Goal: Task Accomplishment & Management: Complete application form

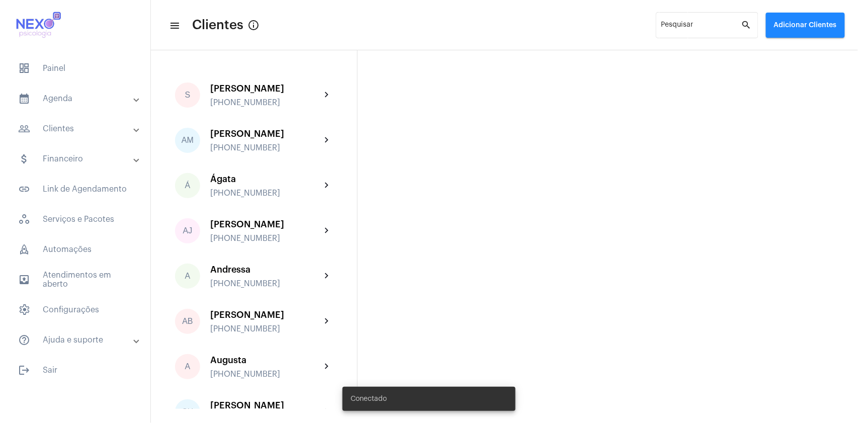
click at [56, 127] on mat-panel-title "people_outline Clientes" at bounding box center [76, 129] width 116 height 12
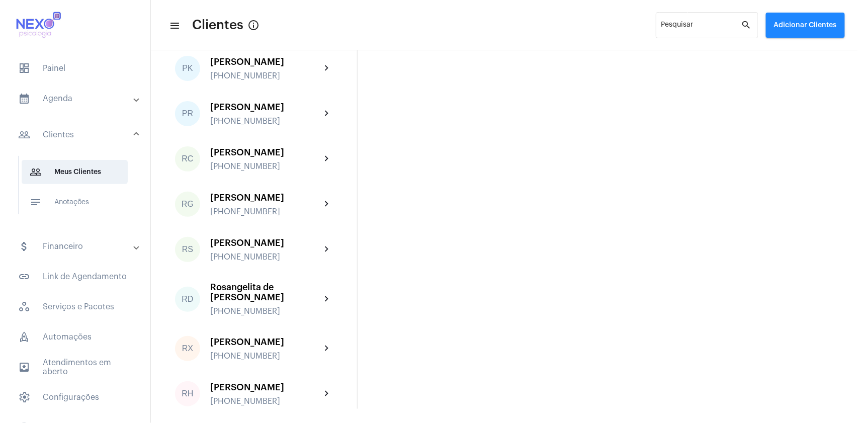
scroll to position [1615, 0]
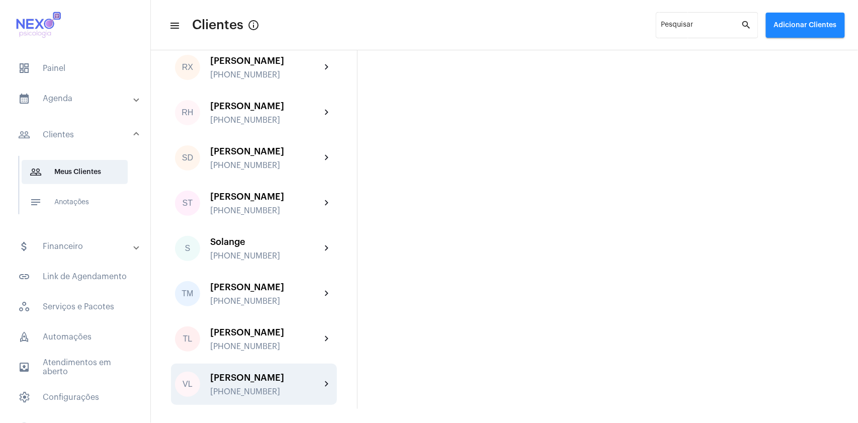
click at [238, 371] on div "VL [PERSON_NAME] [PHONE_NUMBER] chevron_right" at bounding box center [254, 384] width 166 height 41
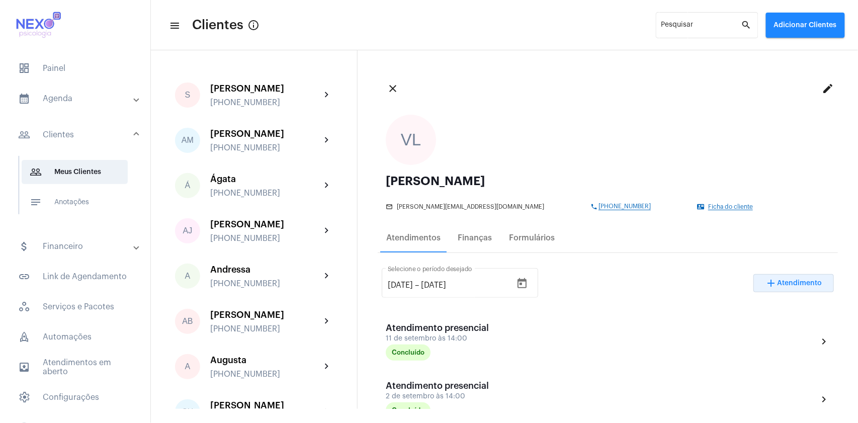
click at [789, 286] on span "Atendimento" at bounding box center [800, 283] width 45 height 7
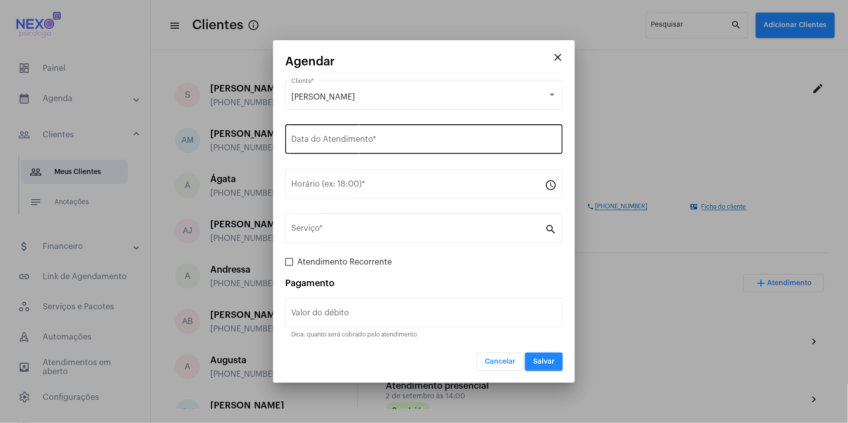
click at [352, 134] on div "Data do Atendimento *" at bounding box center [424, 138] width 266 height 32
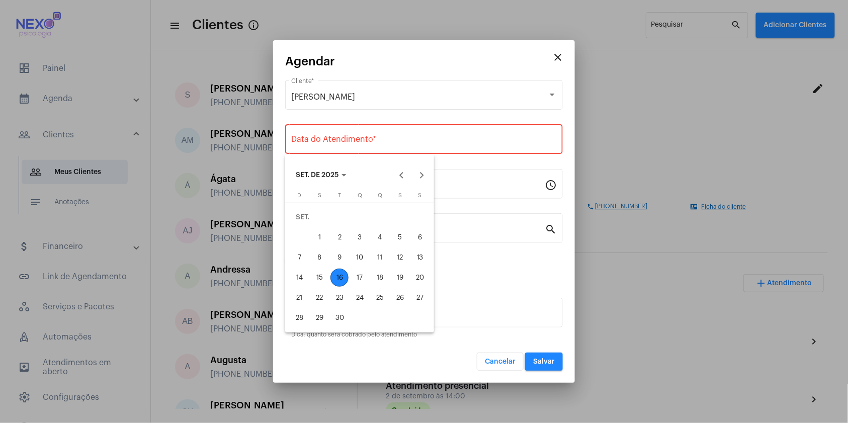
click at [343, 275] on div "16" at bounding box center [340, 278] width 18 height 18
type input "[DATE]"
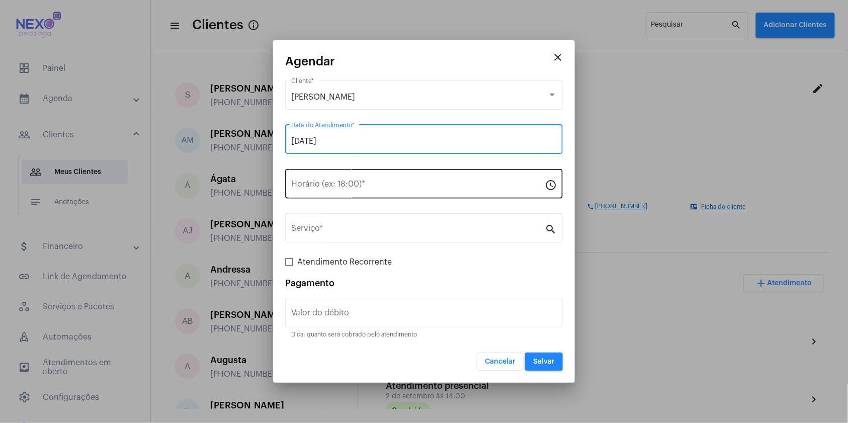
click at [342, 187] on input "Horário (ex: 18:00) *" at bounding box center [418, 186] width 254 height 9
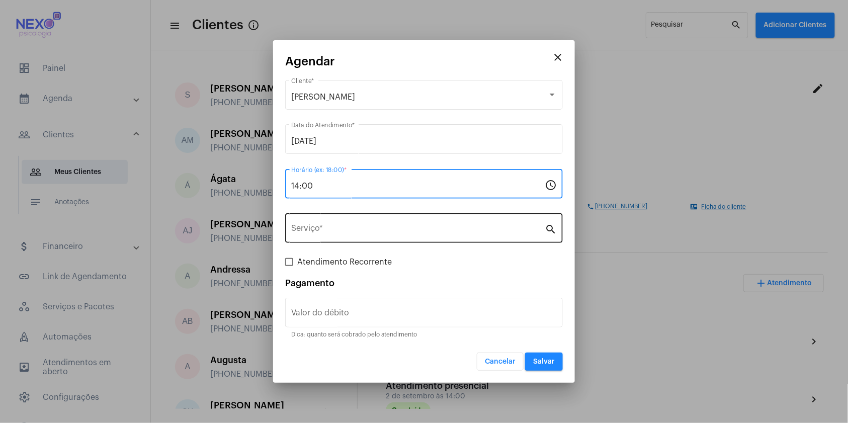
type input "14:00"
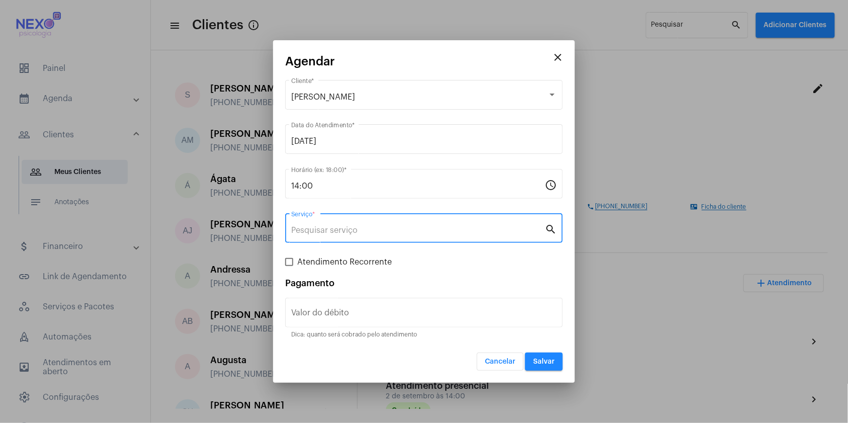
click at [346, 233] on input "Serviço *" at bounding box center [418, 230] width 254 height 9
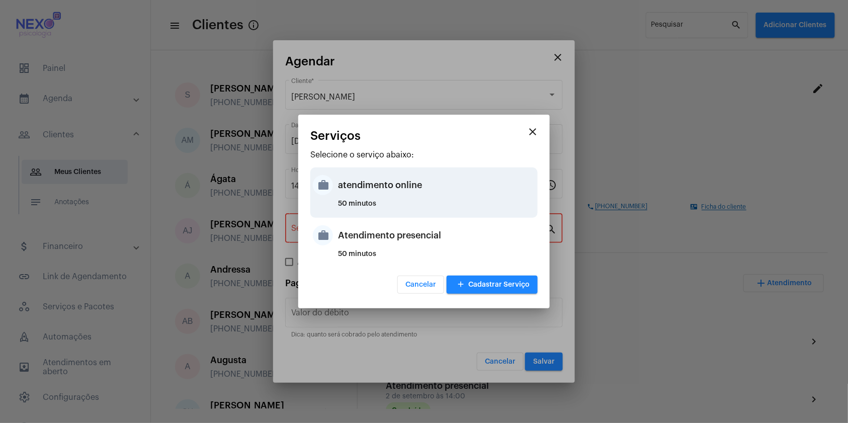
click at [366, 189] on div "atendimento online" at bounding box center [436, 185] width 197 height 30
type input "atendimento online"
type input "R$ 150"
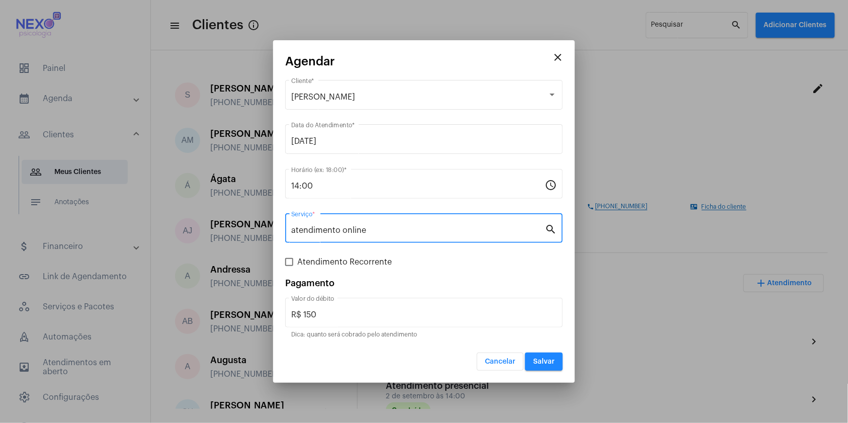
click at [364, 226] on input "atendimento online" at bounding box center [418, 230] width 254 height 9
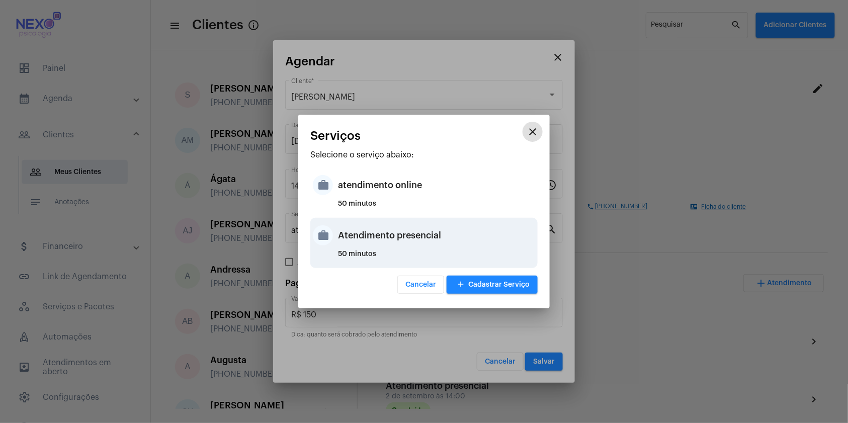
click at [364, 227] on div "Atendimento presencial" at bounding box center [436, 235] width 197 height 30
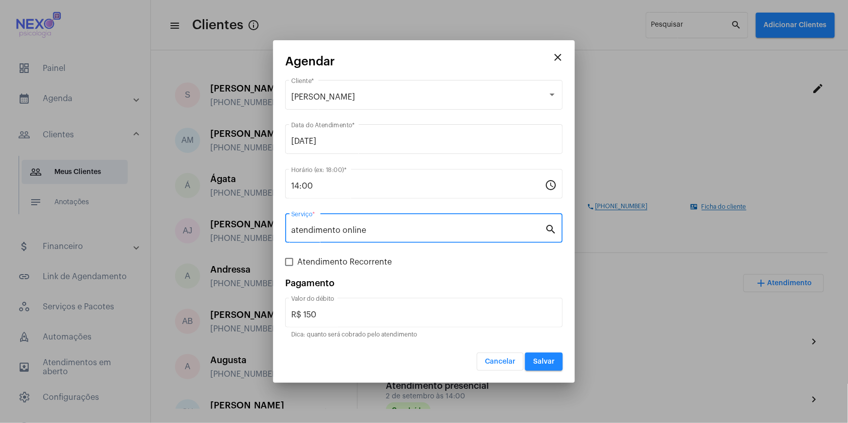
type input "Atendimento presencial"
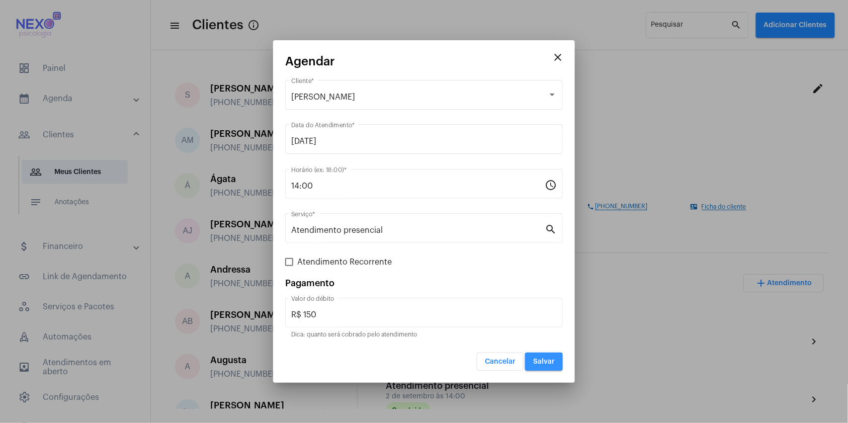
click at [536, 365] on span "Salvar" at bounding box center [544, 361] width 22 height 7
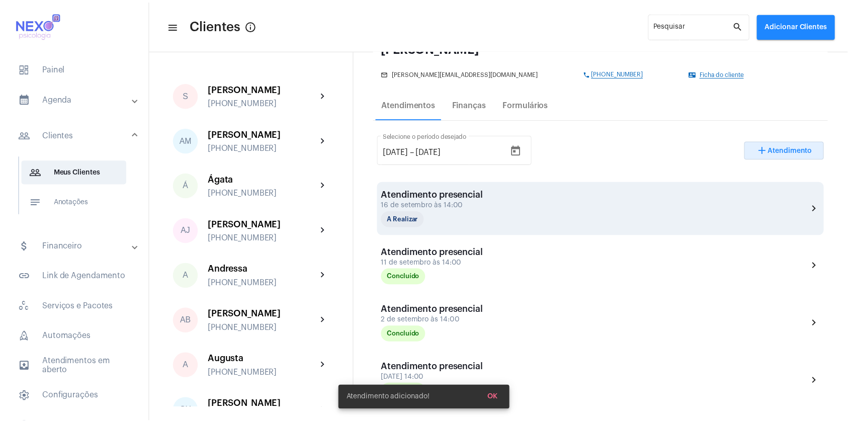
scroll to position [133, 0]
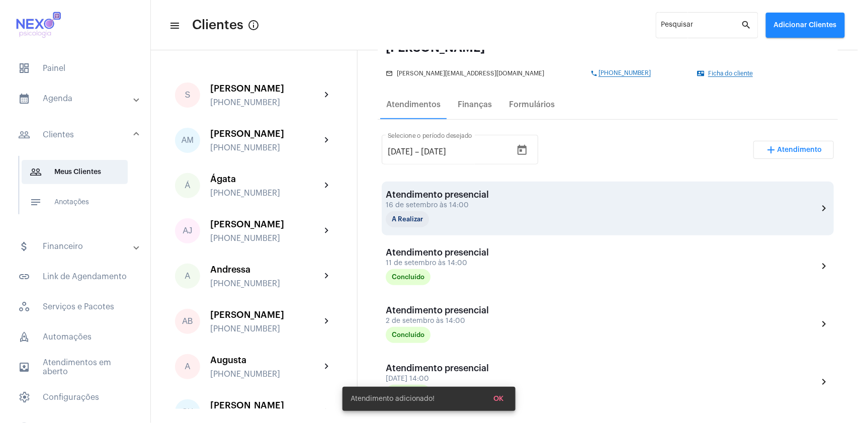
click at [460, 192] on div "Atendimento presencial" at bounding box center [437, 195] width 103 height 10
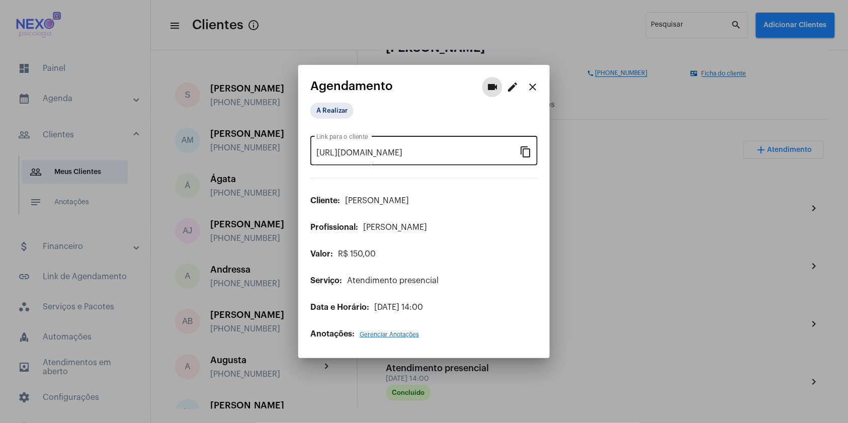
click at [523, 149] on mat-icon "content_copy" at bounding box center [526, 151] width 12 height 12
click at [587, 333] on div at bounding box center [424, 211] width 848 height 423
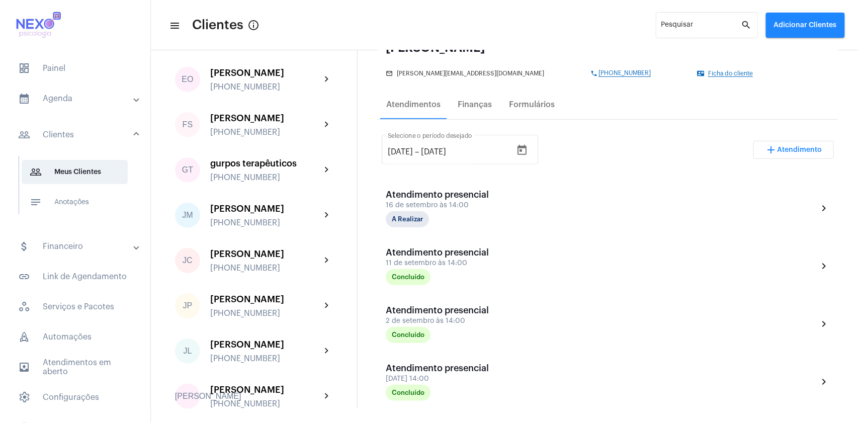
scroll to position [469, 0]
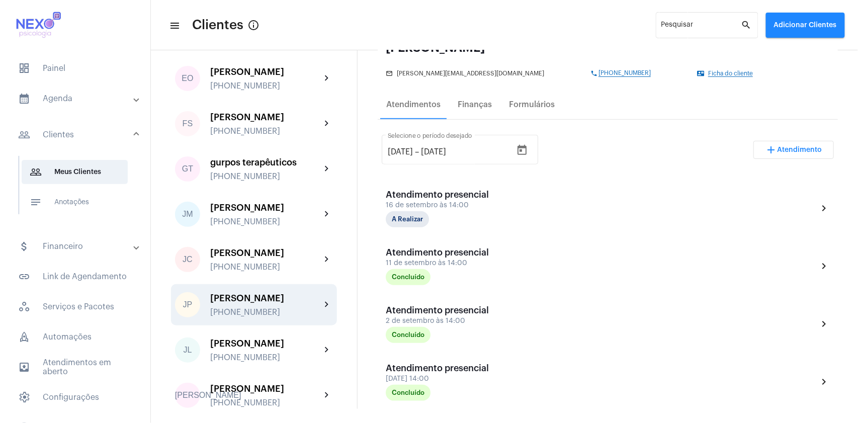
click at [233, 303] on div "[PERSON_NAME]" at bounding box center [265, 298] width 111 height 10
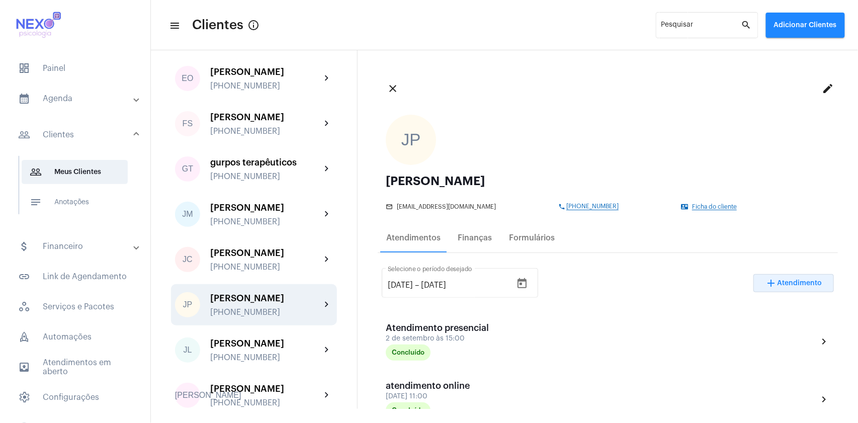
click at [807, 280] on span "add Atendimento" at bounding box center [794, 283] width 57 height 7
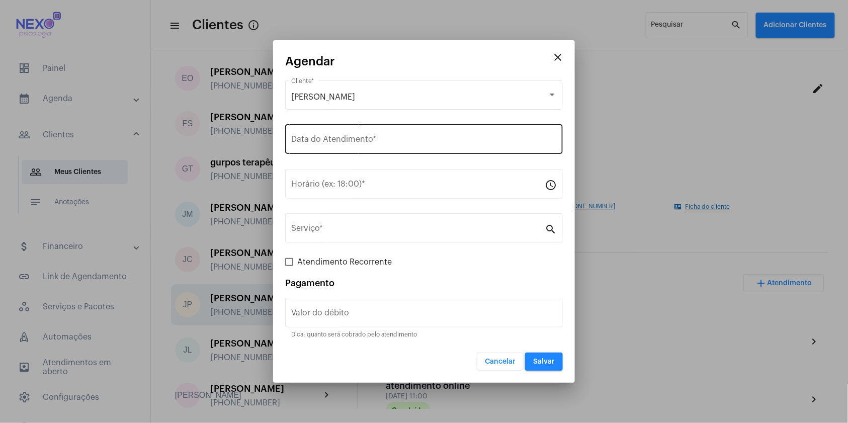
click at [323, 136] on div "Data do Atendimento *" at bounding box center [424, 138] width 266 height 32
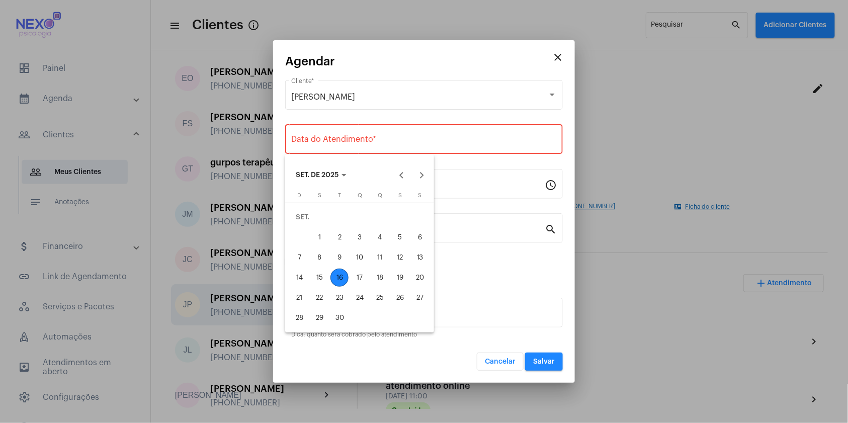
click at [339, 272] on div "16" at bounding box center [340, 278] width 18 height 18
type input "[DATE]"
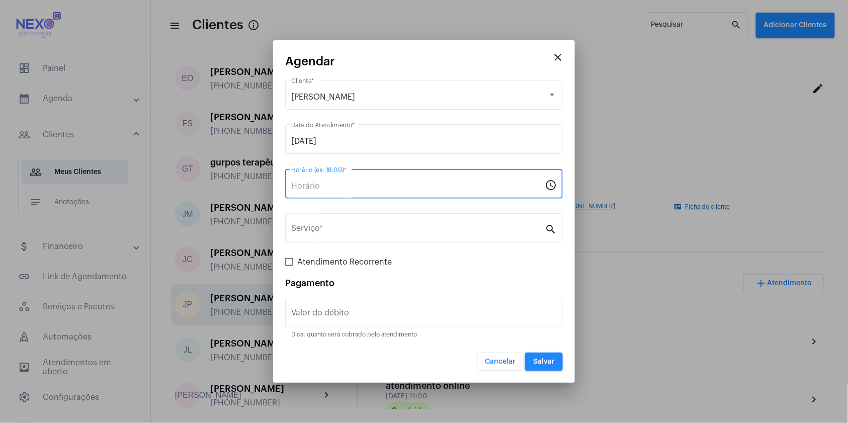
click at [325, 188] on input "Horário (ex: 18:00) *" at bounding box center [418, 186] width 254 height 9
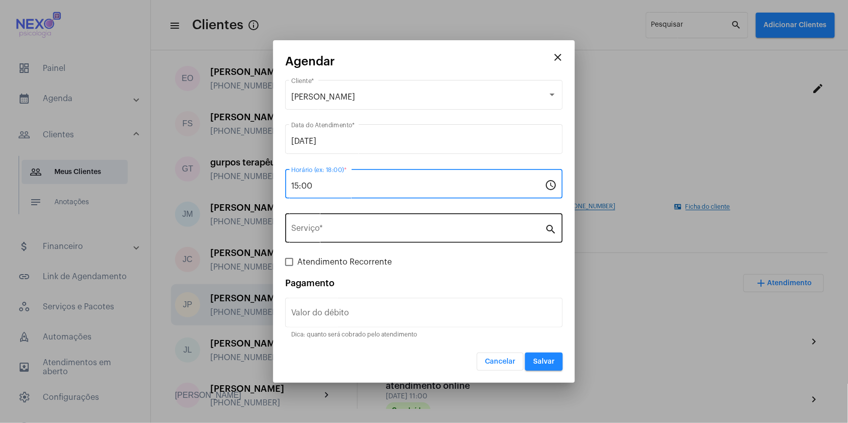
type input "15:00"
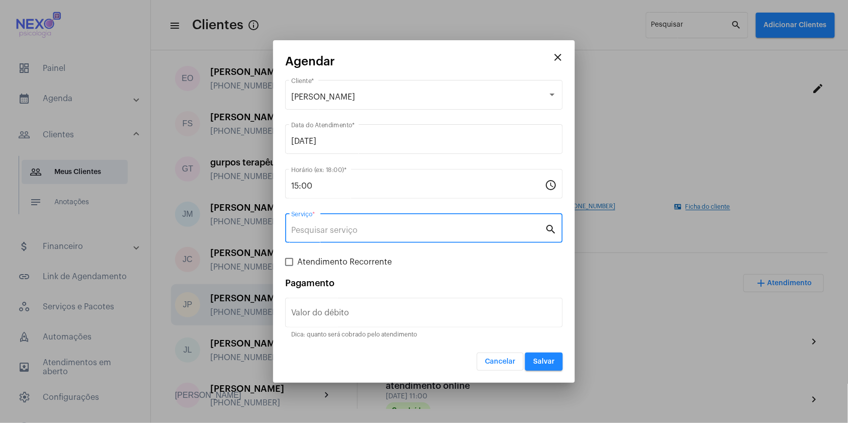
click at [333, 227] on input "Serviço *" at bounding box center [418, 230] width 254 height 9
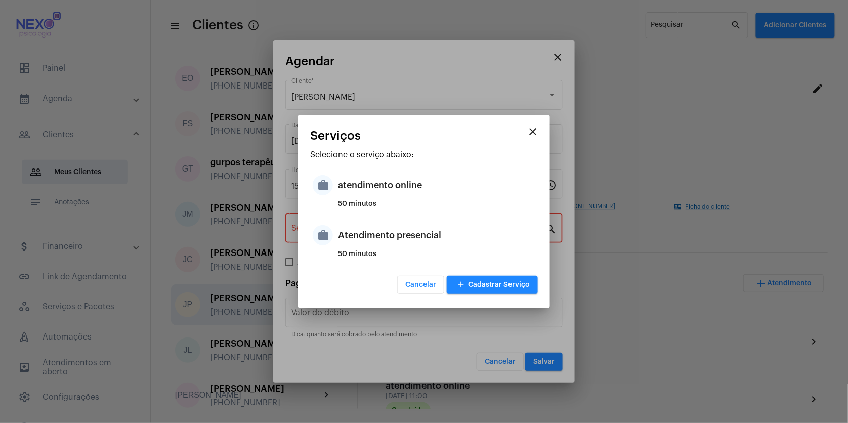
click at [333, 227] on div "work Atendimento presencial 50 minutos" at bounding box center [423, 243] width 227 height 50
type input "Atendimento presencial"
type input "R$ 150"
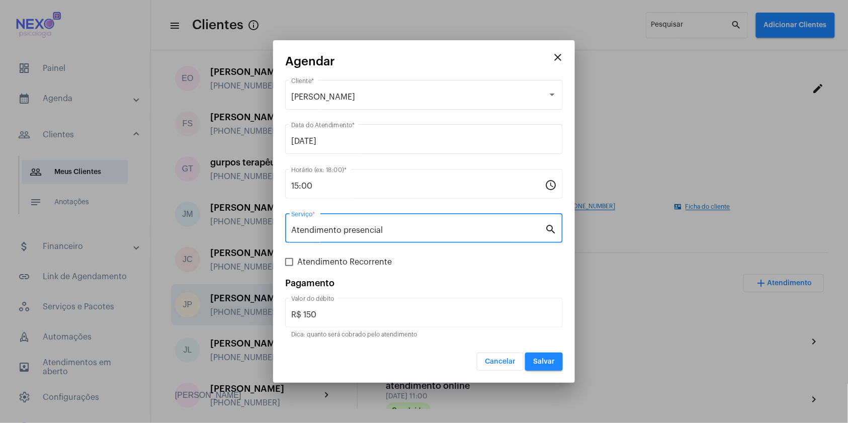
click at [539, 363] on span "Salvar" at bounding box center [544, 361] width 22 height 7
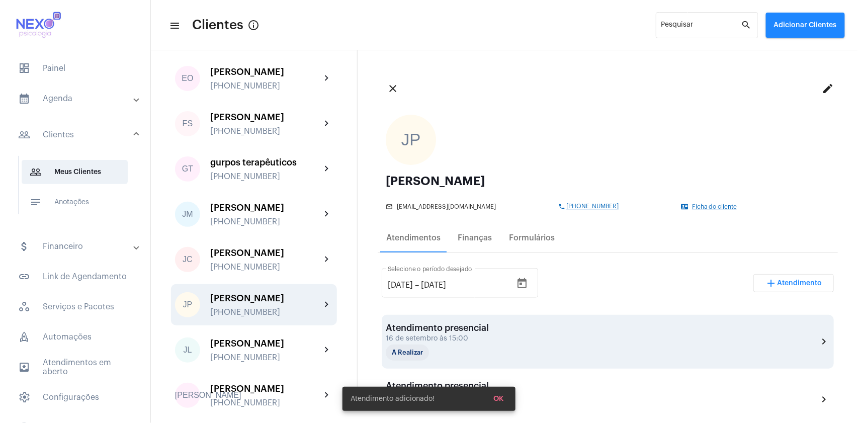
click at [525, 339] on div "Atendimento presencial [DATE] 15:00 A Realizar chevron_right" at bounding box center [608, 342] width 444 height 38
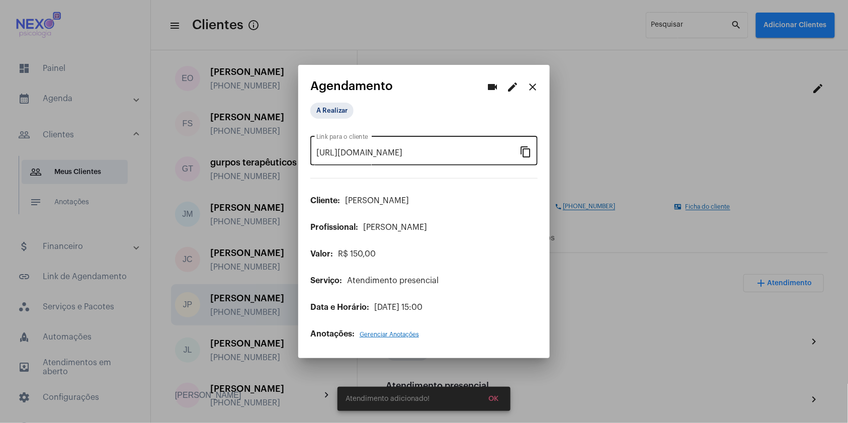
click at [524, 148] on mat-icon "content_copy" at bounding box center [526, 151] width 12 height 12
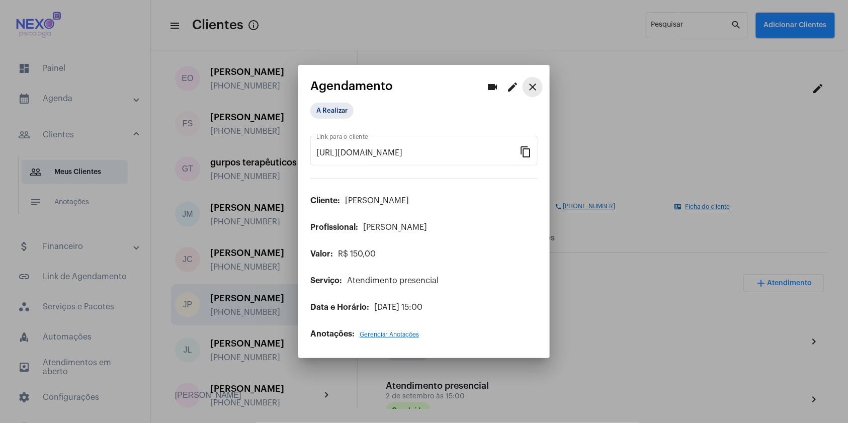
click at [538, 87] on mat-icon "close" at bounding box center [533, 87] width 12 height 12
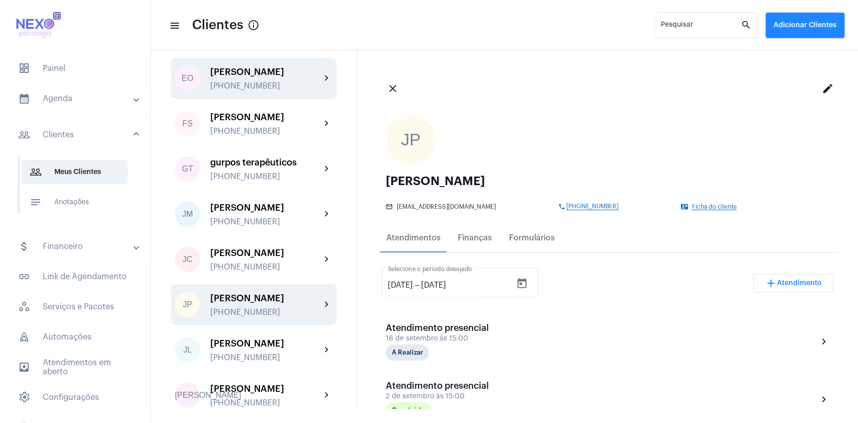
click at [259, 77] on div "[PERSON_NAME]" at bounding box center [265, 72] width 111 height 10
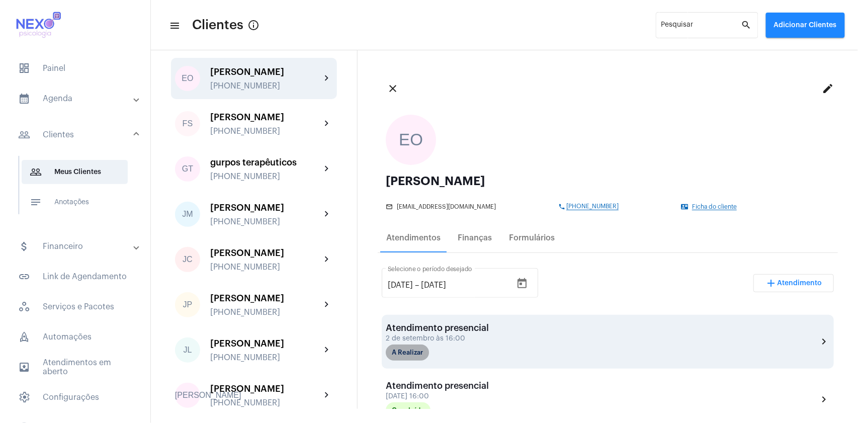
click at [415, 348] on mat-chip "A Realizar" at bounding box center [407, 353] width 43 height 16
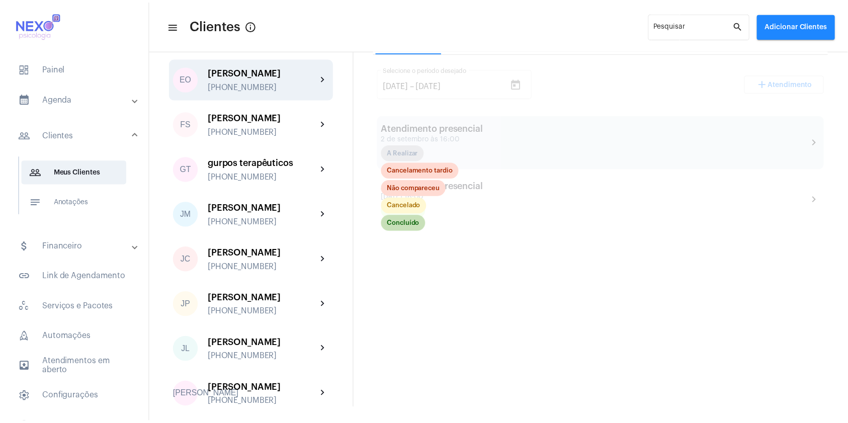
scroll to position [201, 0]
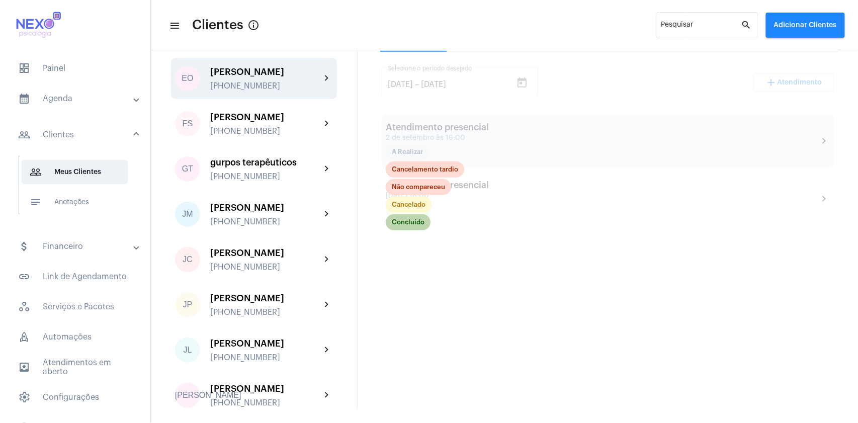
click at [407, 219] on mat-chip "Concluído" at bounding box center [408, 222] width 45 height 16
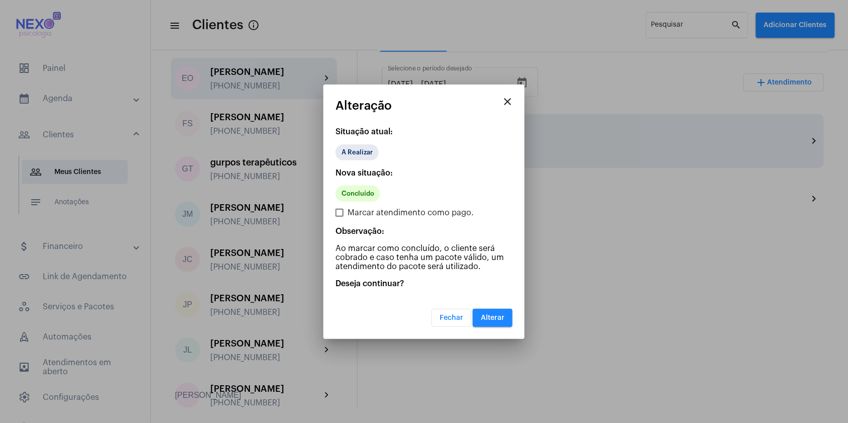
click at [493, 320] on span "Alterar" at bounding box center [493, 317] width 24 height 7
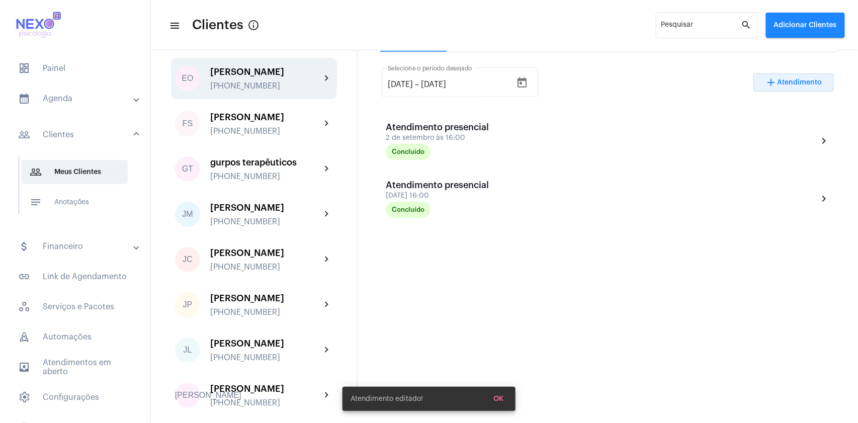
click at [787, 83] on span "Atendimento" at bounding box center [800, 82] width 45 height 7
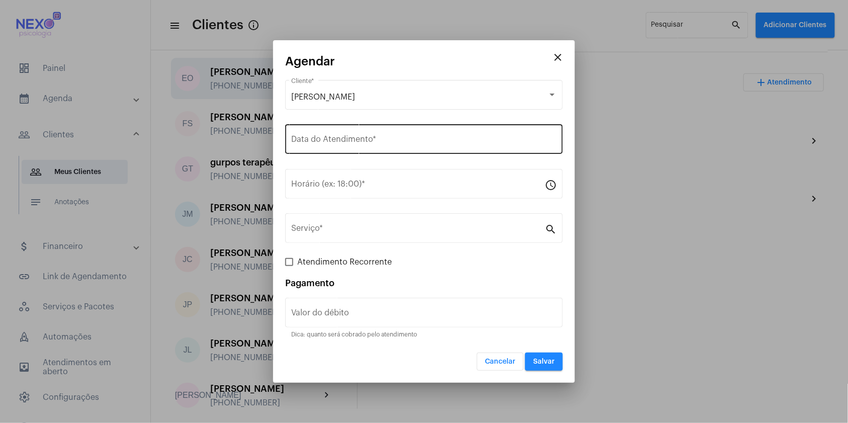
click at [404, 133] on div "Data do Atendimento *" at bounding box center [424, 138] width 266 height 32
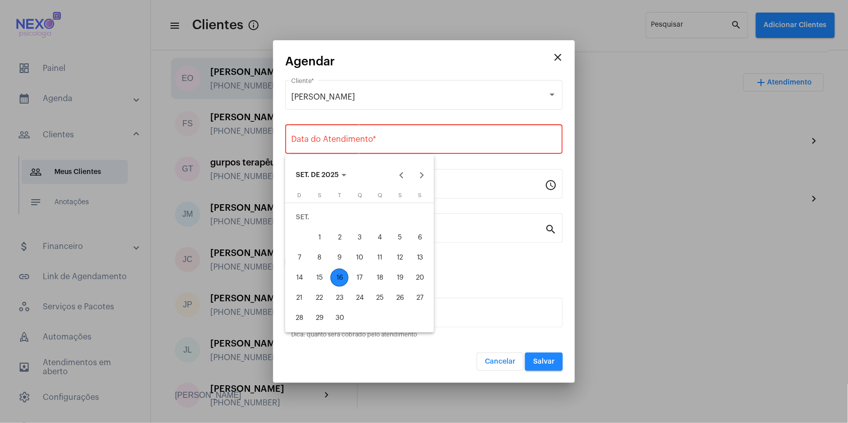
click at [339, 273] on div "16" at bounding box center [340, 278] width 18 height 18
type input "[DATE]"
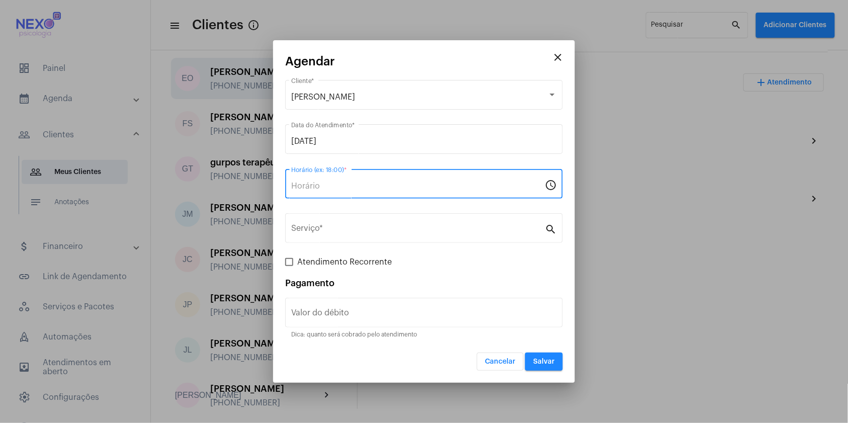
click at [331, 185] on input "Horário (ex: 18:00) *" at bounding box center [418, 186] width 254 height 9
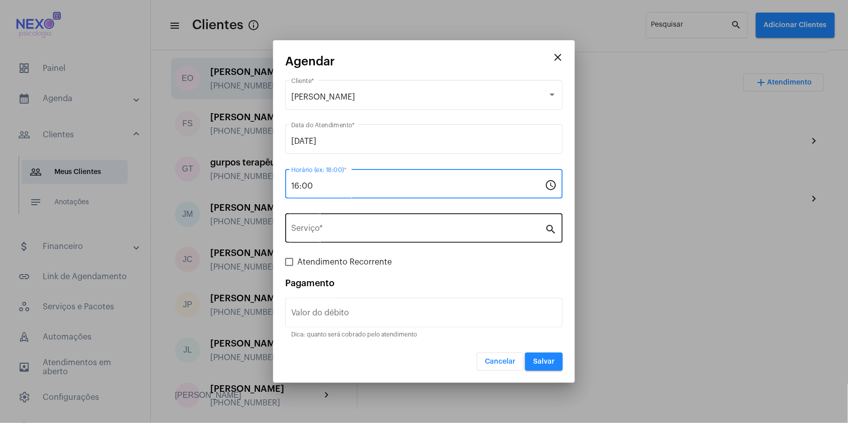
type input "16:00"
click at [339, 231] on input "Serviço *" at bounding box center [418, 230] width 254 height 9
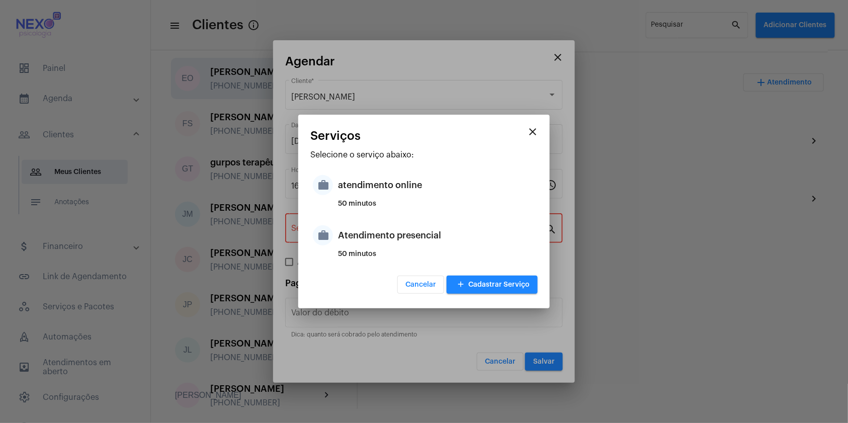
click at [339, 231] on div "Atendimento presencial" at bounding box center [436, 235] width 197 height 30
type input "Atendimento presencial"
type input "R$ 150"
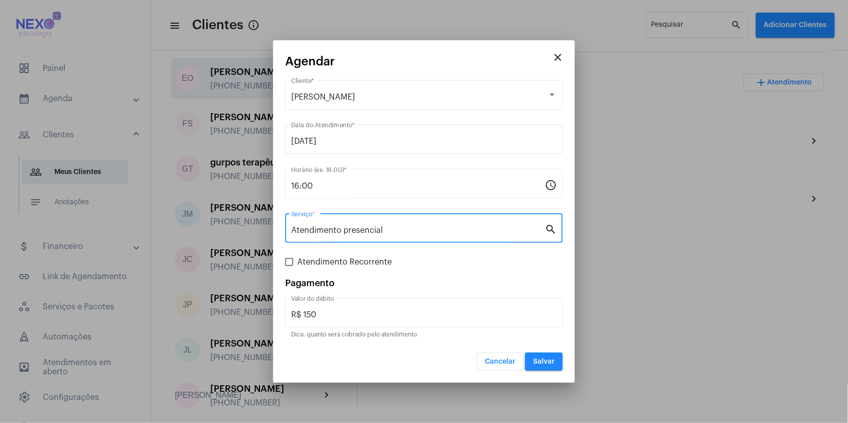
click at [549, 362] on span "Salvar" at bounding box center [544, 361] width 22 height 7
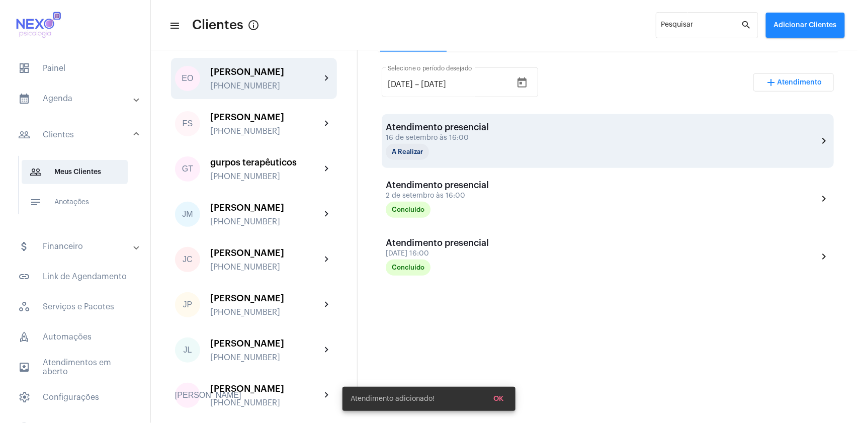
click at [455, 139] on div "16 de setembro às 16:00" at bounding box center [437, 138] width 103 height 8
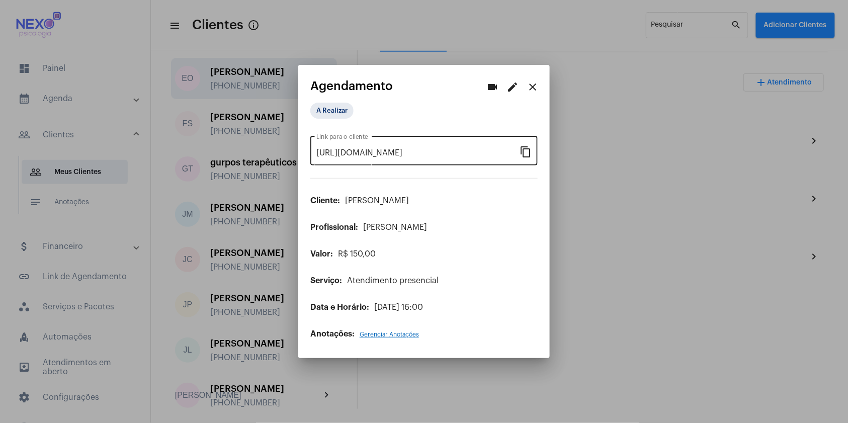
click at [528, 151] on mat-icon "content_copy" at bounding box center [526, 151] width 12 height 12
click at [477, 397] on div at bounding box center [424, 211] width 848 height 423
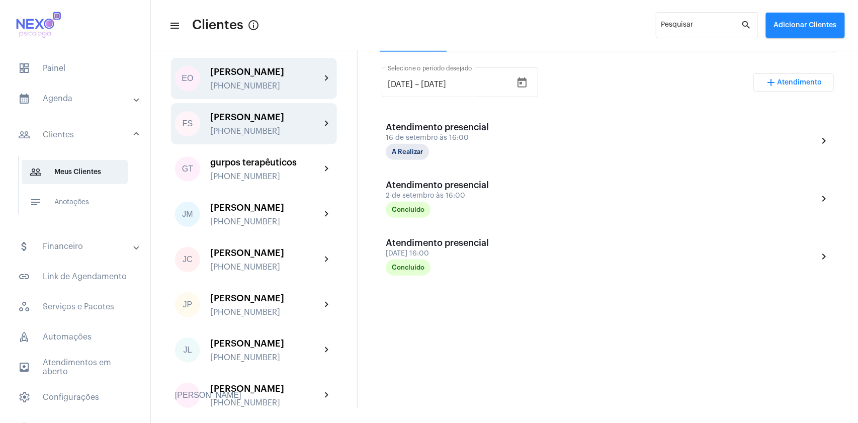
click at [266, 122] on div "[PERSON_NAME]" at bounding box center [265, 117] width 111 height 10
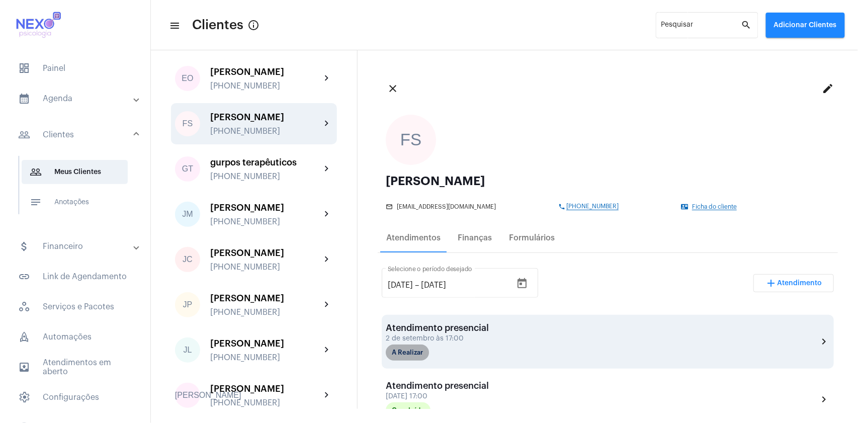
click at [398, 351] on mat-chip "A Realizar" at bounding box center [407, 353] width 43 height 16
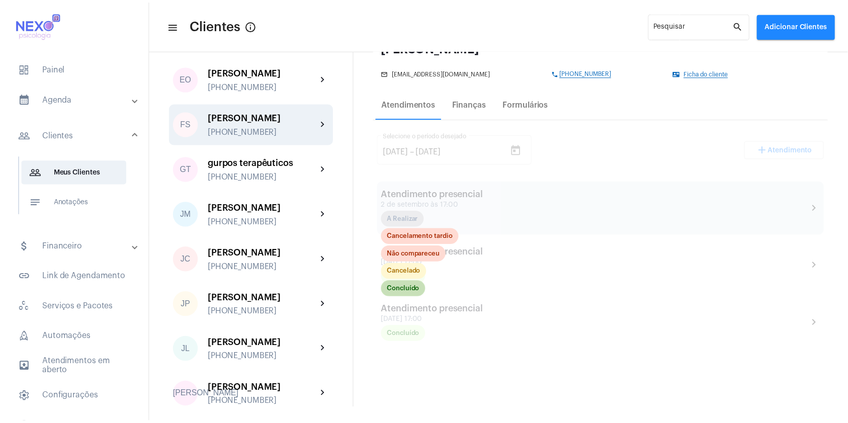
scroll to position [134, 0]
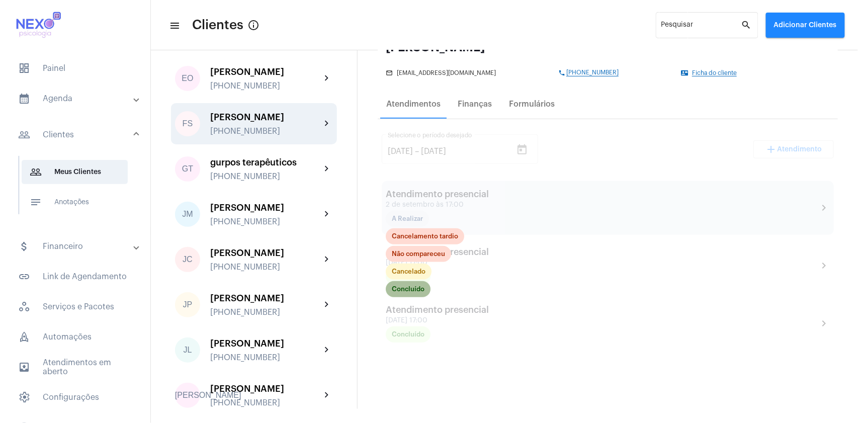
click at [405, 284] on mat-chip "Concluído" at bounding box center [408, 289] width 45 height 16
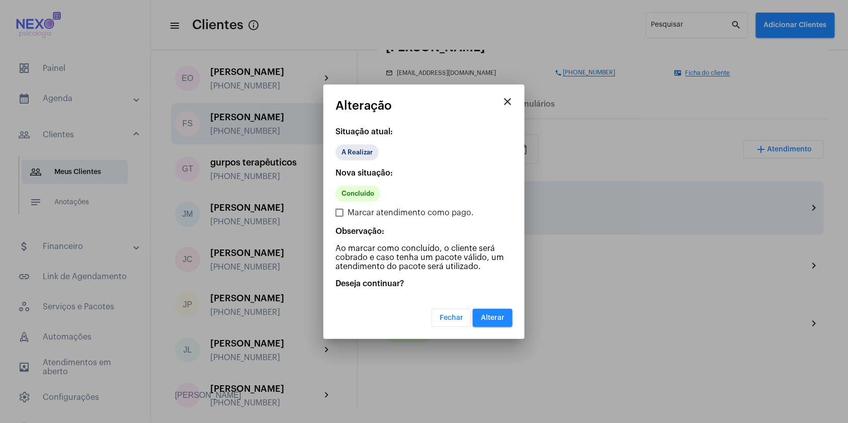
click at [485, 317] on span "Alterar" at bounding box center [493, 317] width 24 height 7
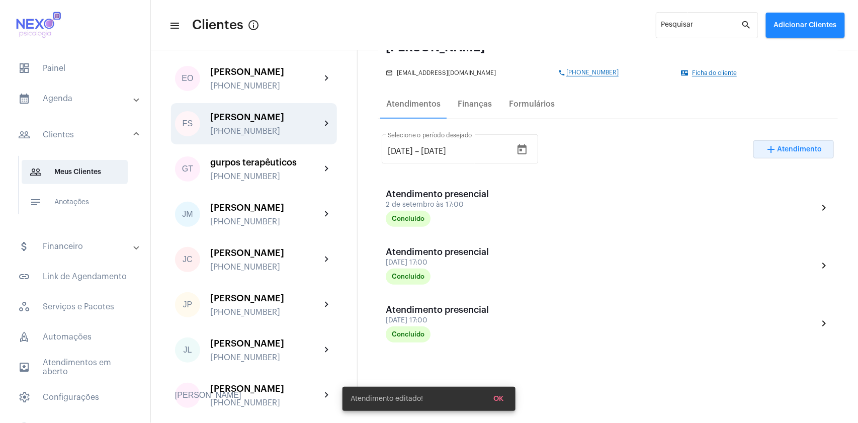
click at [773, 143] on button "add Atendimento" at bounding box center [794, 149] width 80 height 18
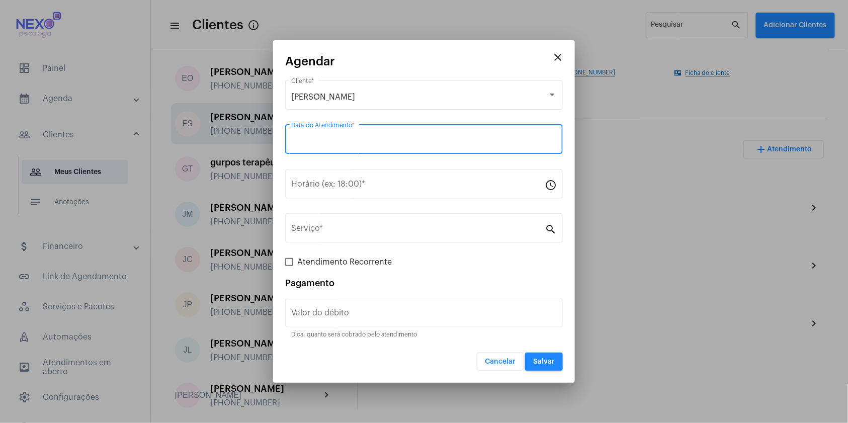
click at [372, 138] on input "Data do Atendimento *" at bounding box center [424, 141] width 266 height 9
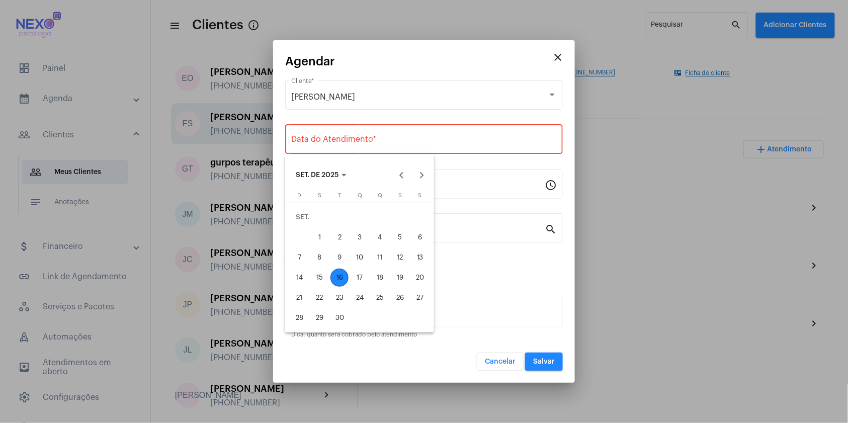
click at [337, 280] on div "16" at bounding box center [340, 278] width 18 height 18
type input "[DATE]"
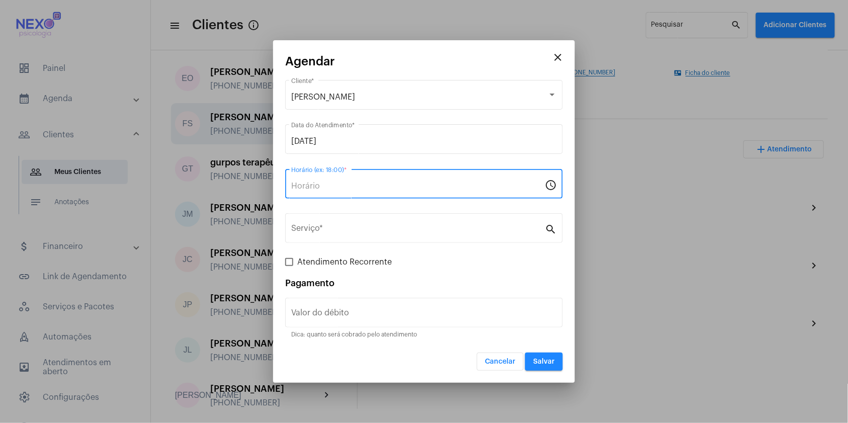
click at [341, 186] on input "Horário (ex: 18:00) *" at bounding box center [418, 186] width 254 height 9
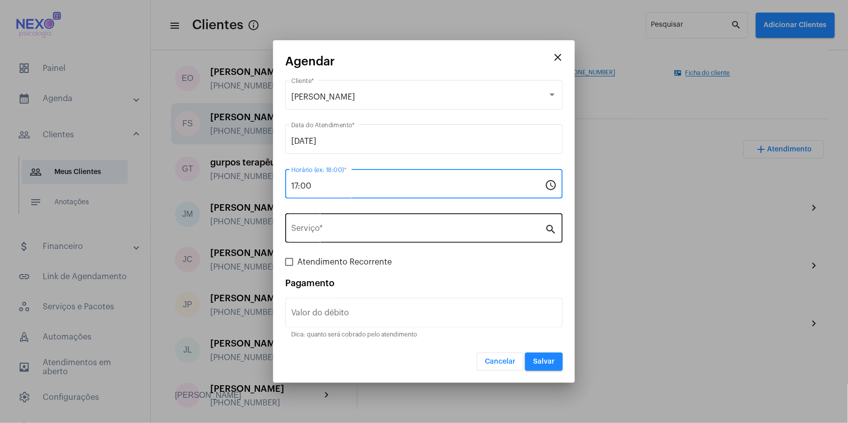
type input "17:00"
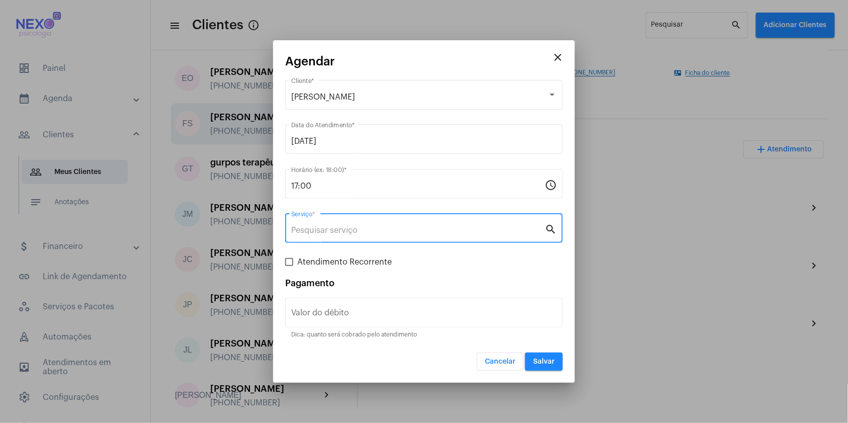
click at [340, 227] on input "Serviço *" at bounding box center [418, 230] width 254 height 9
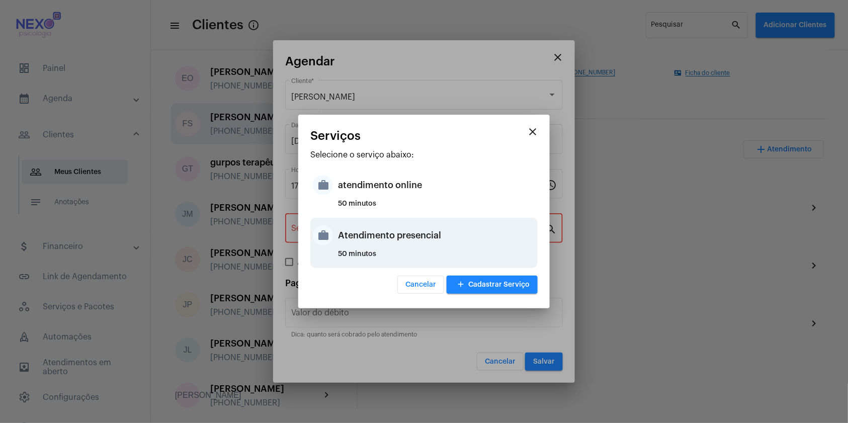
click at [342, 232] on div "Atendimento presencial" at bounding box center [436, 235] width 197 height 30
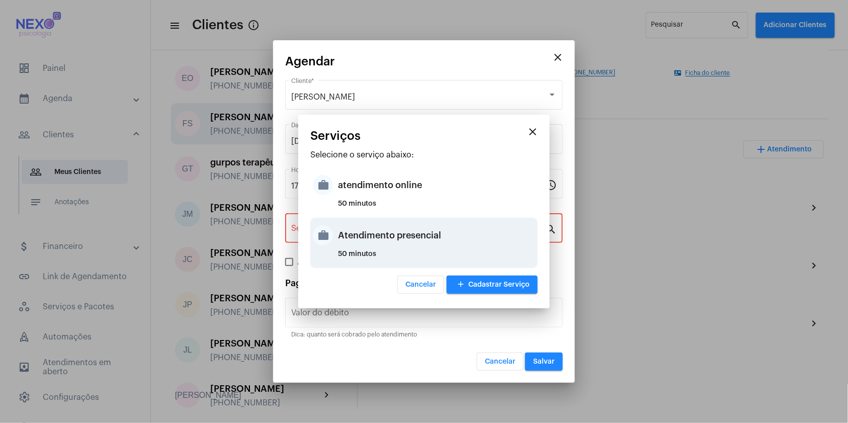
type input "Atendimento presencial"
type input "R$ 150"
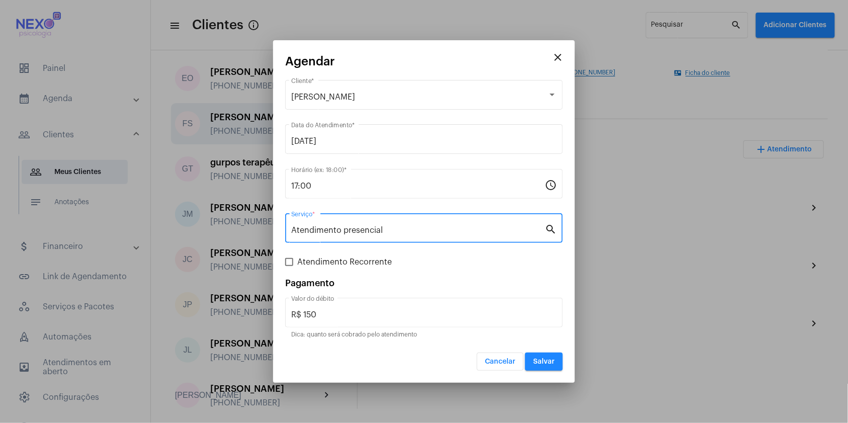
click at [545, 363] on span "Salvar" at bounding box center [544, 361] width 22 height 7
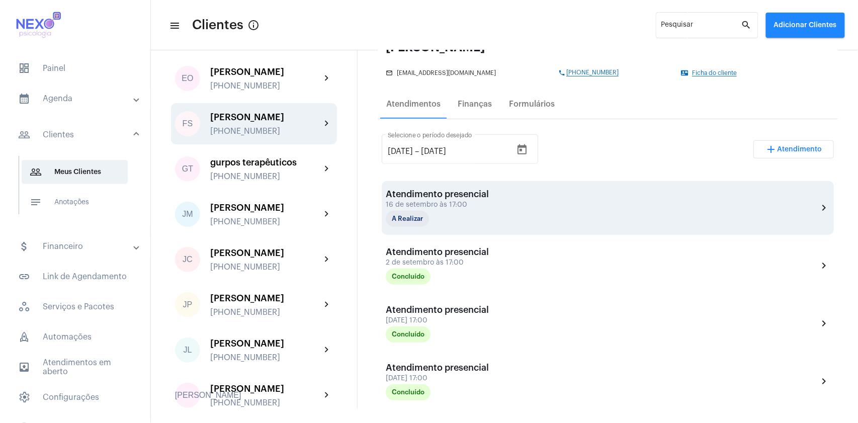
click at [447, 200] on div "Atendimento presencial [DATE] 17:00 A Realizar" at bounding box center [437, 208] width 103 height 38
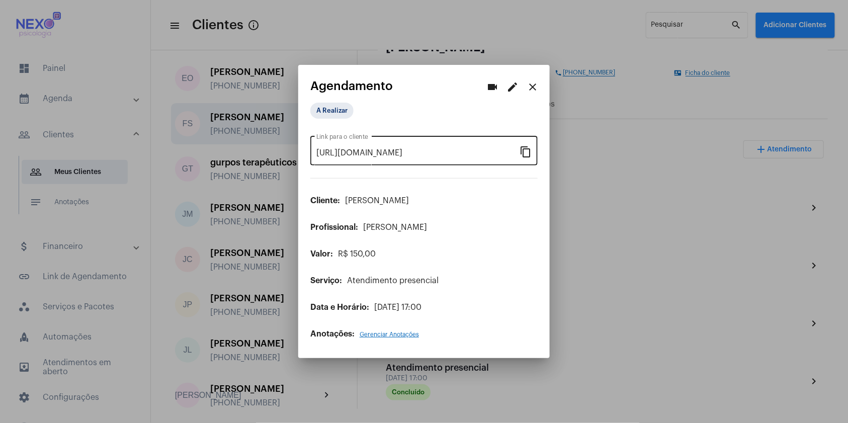
click at [525, 151] on mat-icon "content_copy" at bounding box center [526, 151] width 12 height 12
click at [532, 88] on mat-icon "close" at bounding box center [533, 87] width 12 height 12
